Goal: Check status: Check status

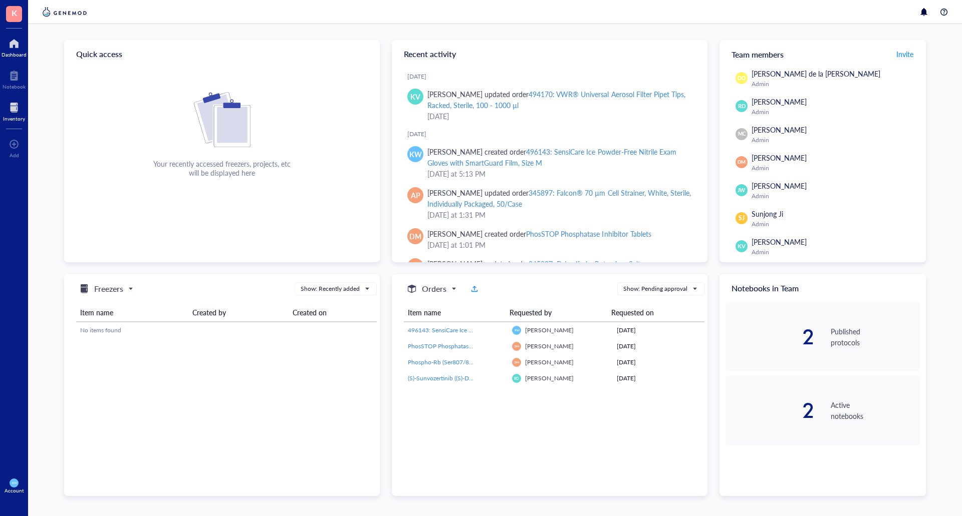
click at [7, 116] on div "Inventory" at bounding box center [14, 119] width 22 height 6
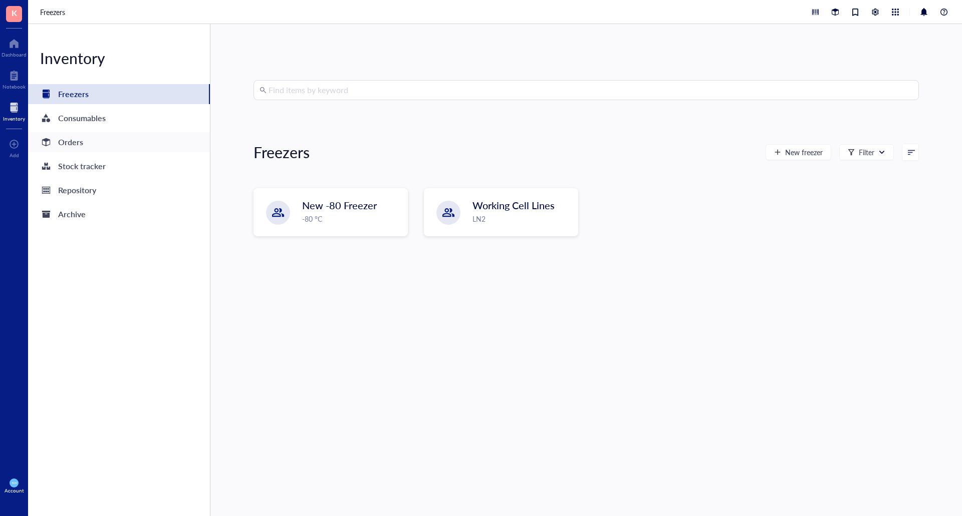
click at [79, 140] on div "Orders" at bounding box center [70, 142] width 25 height 14
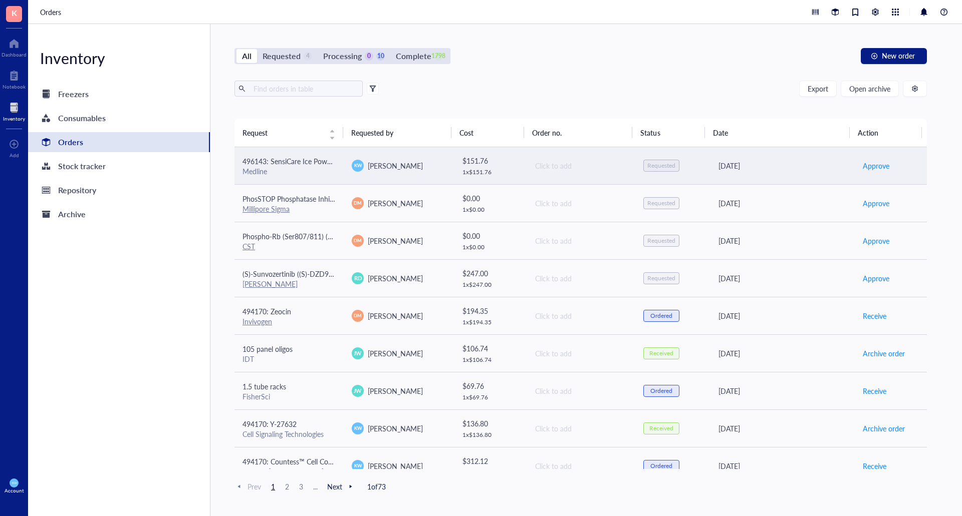
click at [264, 161] on span "496143: SensiCare Ice Powder-Free Nitrile Exam Gloves with SmartGuard Film, Siz…" at bounding box center [375, 161] width 267 height 10
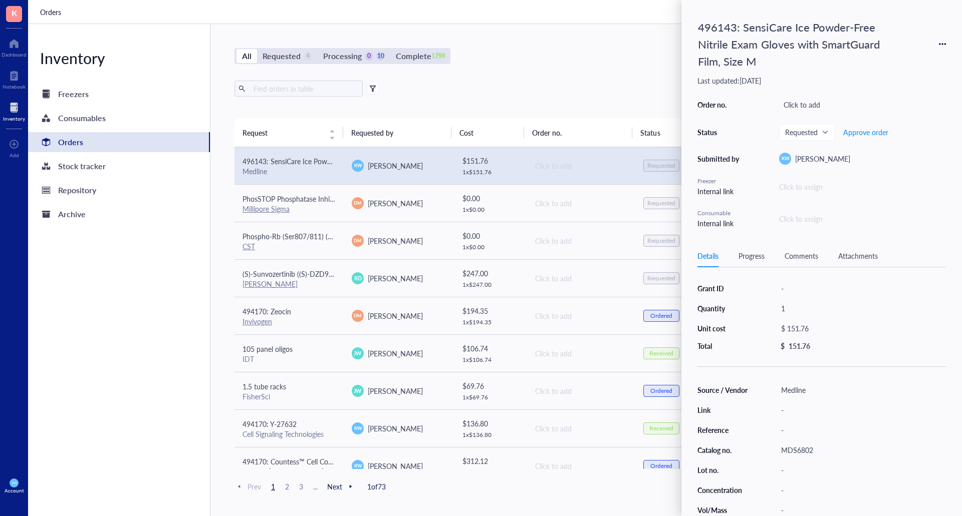
click at [556, 66] on div "All Requested 4 Processing 0 10 Complete 1798 New order Export Open archive Req…" at bounding box center [580, 270] width 740 height 492
